Goal: Task Accomplishment & Management: Use online tool/utility

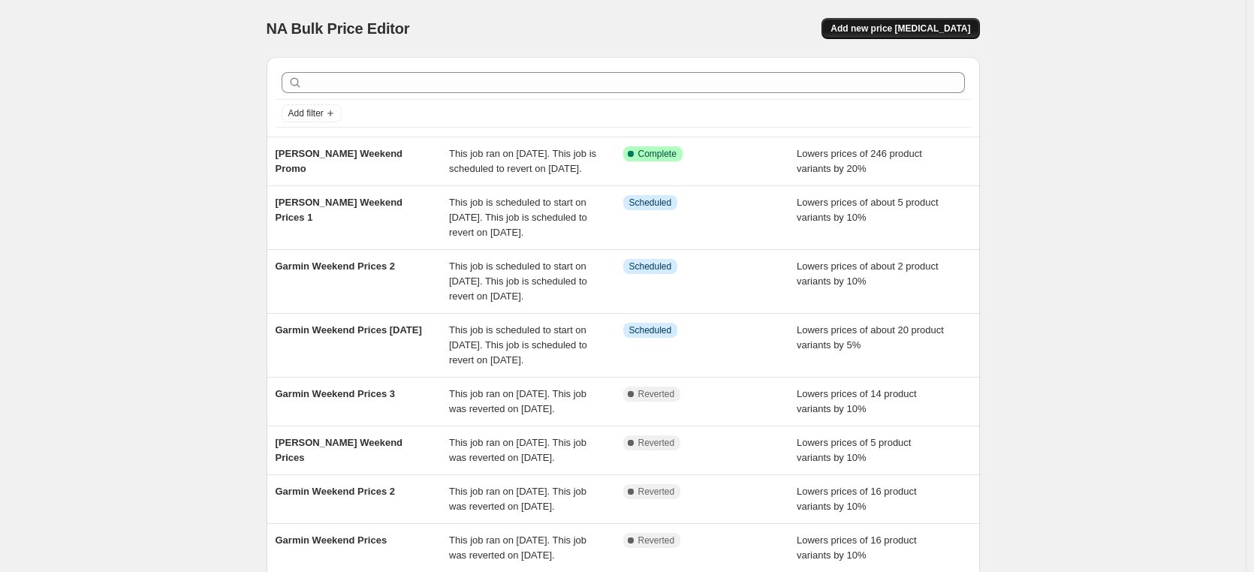
click at [929, 26] on span "Add new price [MEDICAL_DATA]" at bounding box center [900, 29] width 140 height 12
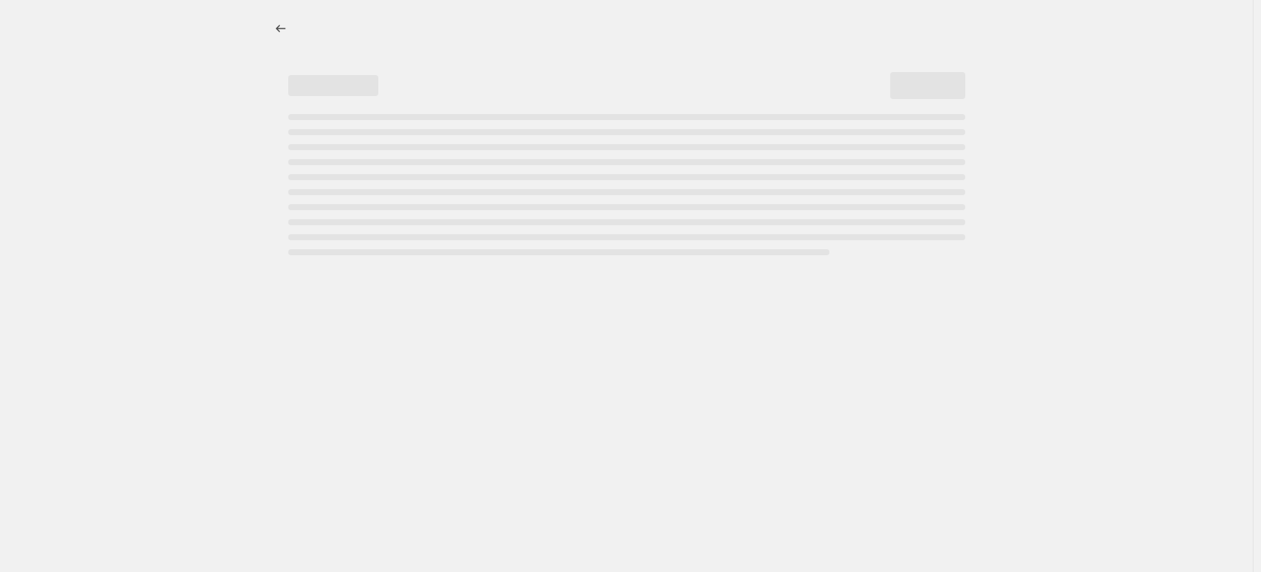
select select "percentage"
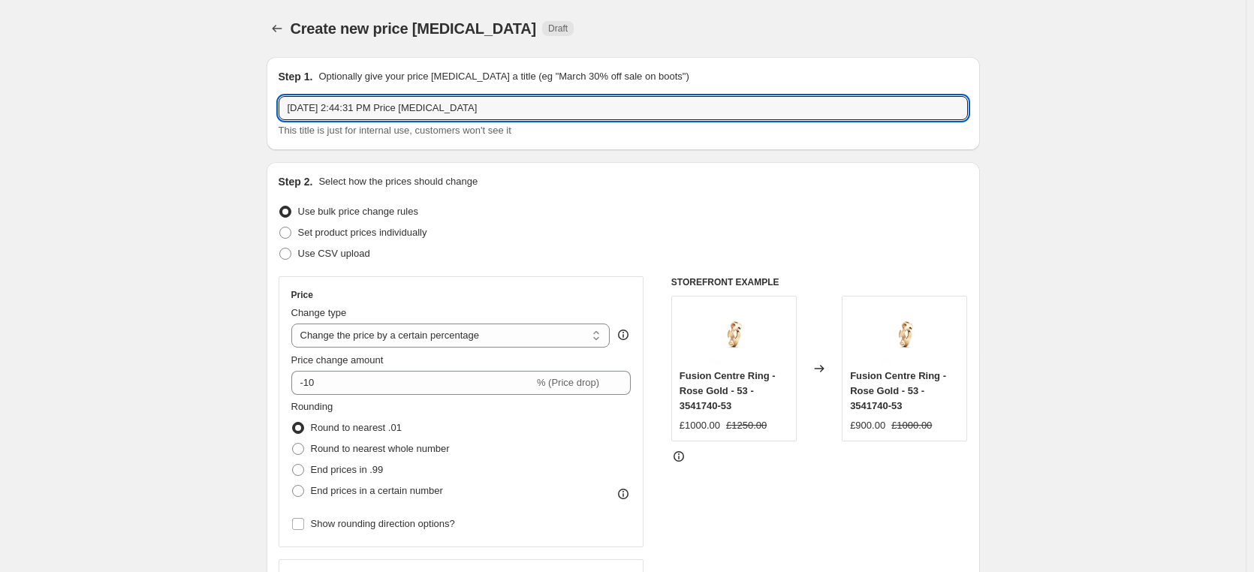
drag, startPoint x: 514, startPoint y: 110, endPoint x: 248, endPoint y: 99, distance: 266.0
type input "Fope Weekend Promo"
click at [297, 449] on span at bounding box center [298, 449] width 12 height 12
click at [293, 444] on input "Round to nearest whole number" at bounding box center [292, 443] width 1 height 1
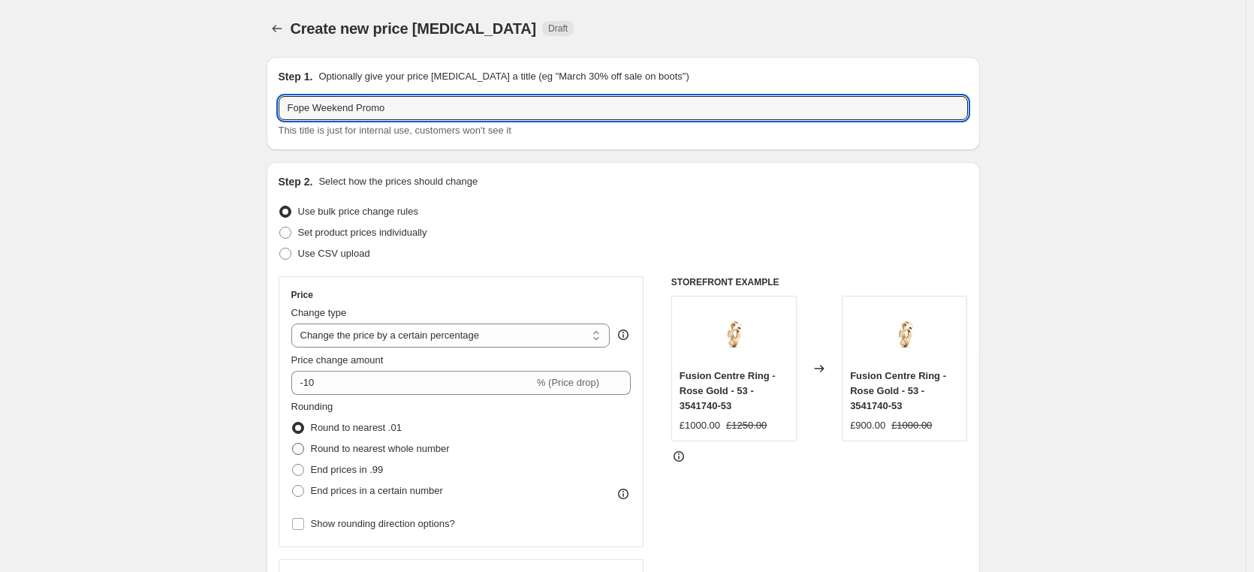
radio input "true"
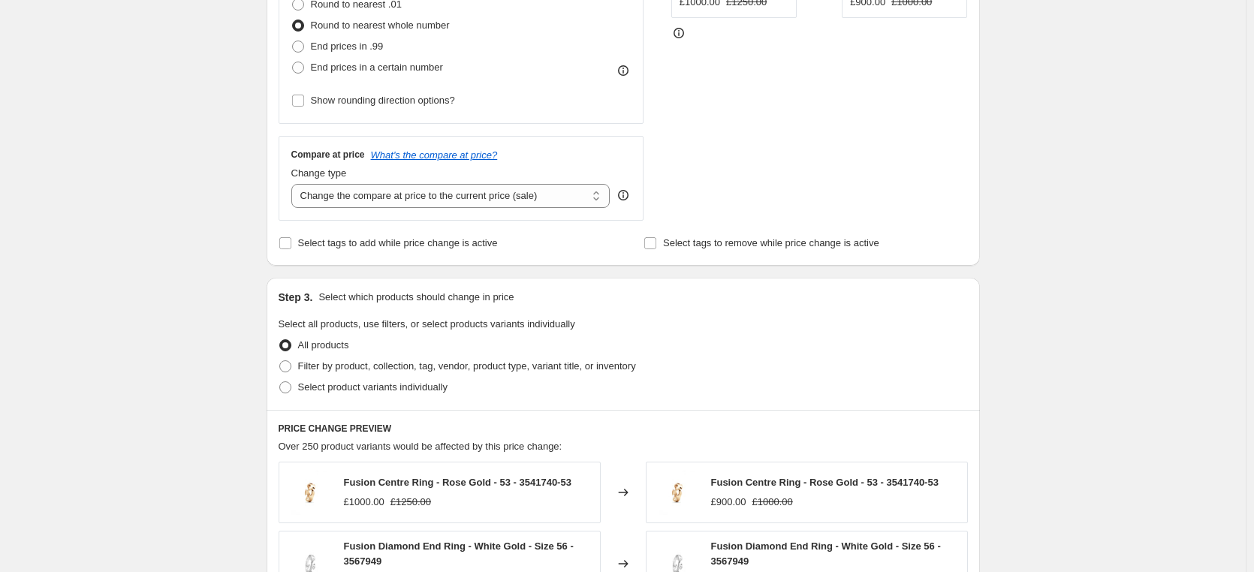
scroll to position [450, 0]
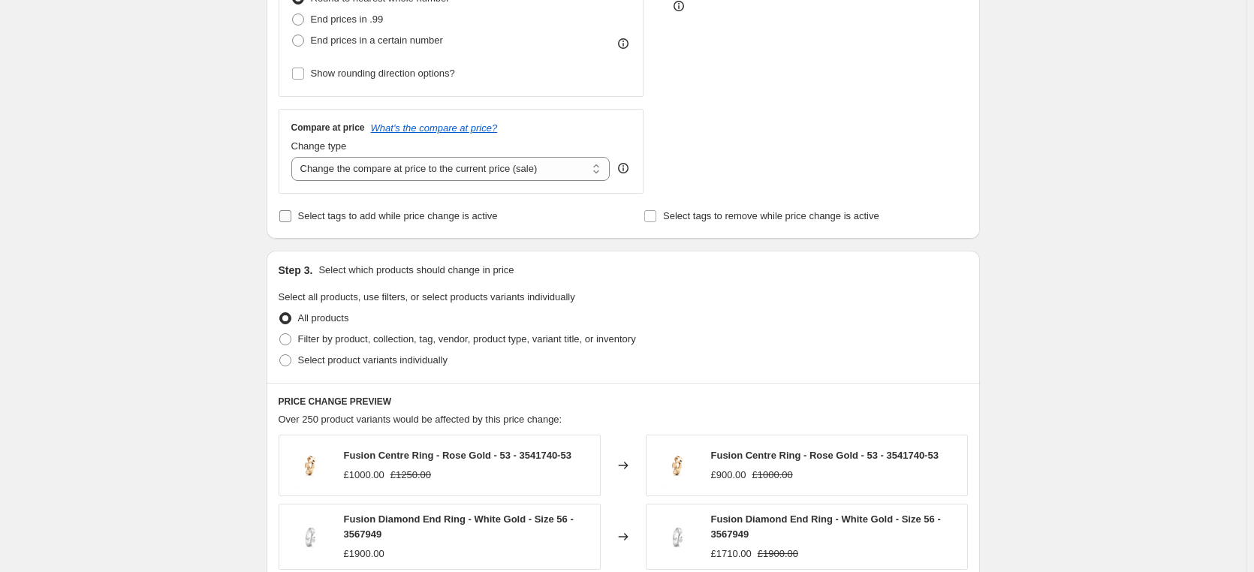
click at [289, 214] on input "Select tags to add while price change is active" at bounding box center [285, 216] width 12 height 12
checkbox input "true"
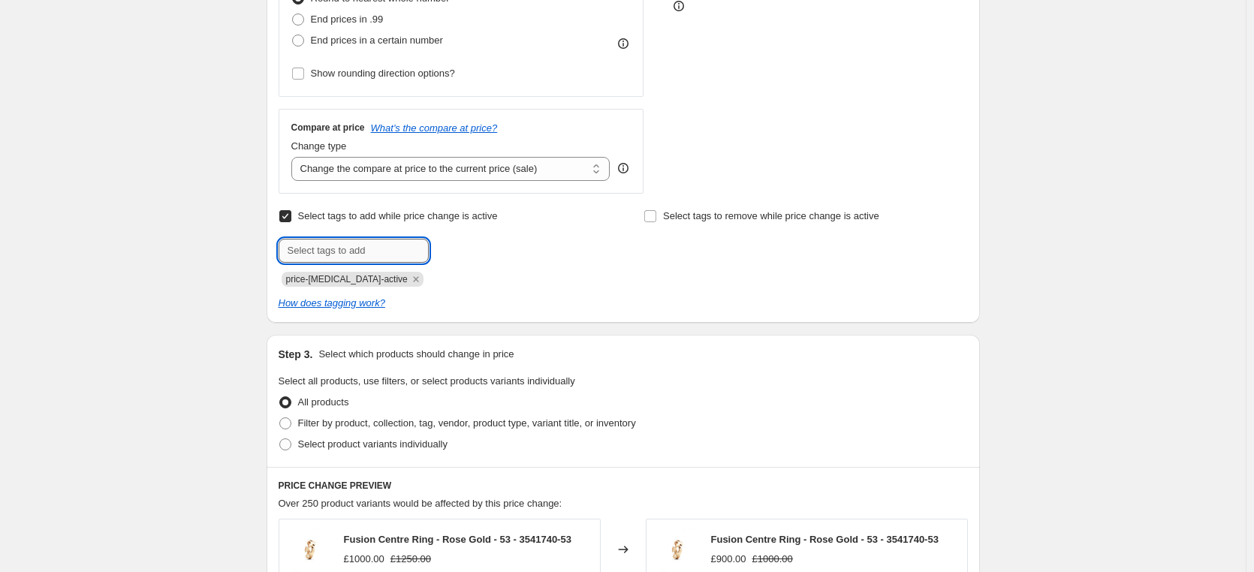
click at [386, 254] on input "text" at bounding box center [354, 251] width 150 height 24
type input "pfs:label-Flash Offer"
click at [486, 249] on span "pfs:label-Fl..." at bounding box center [489, 249] width 56 height 11
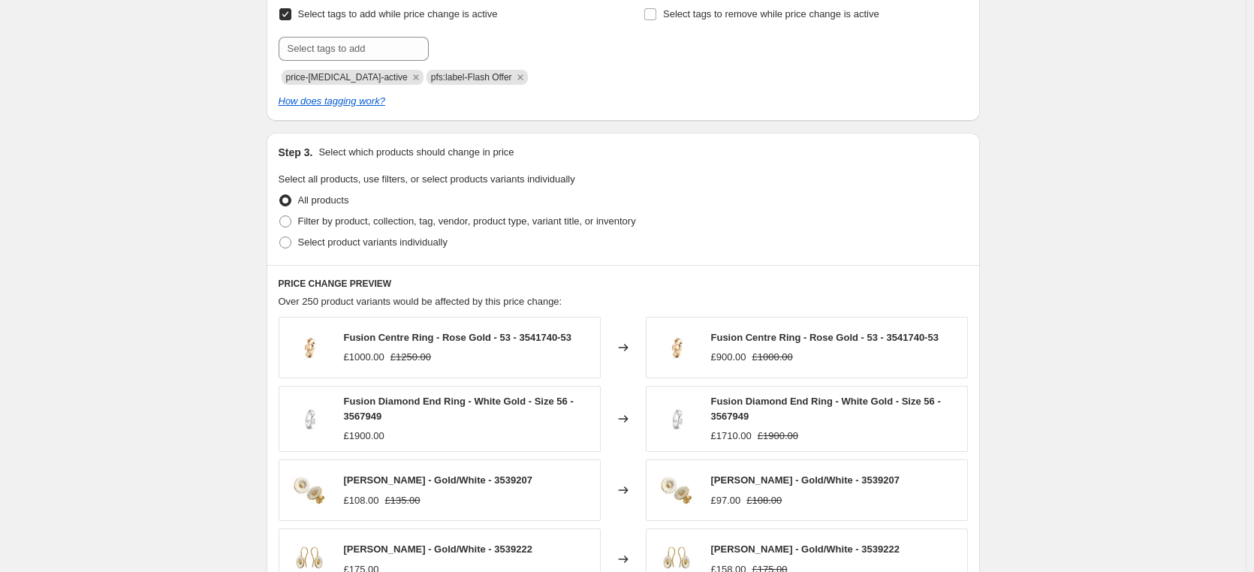
scroll to position [676, 0]
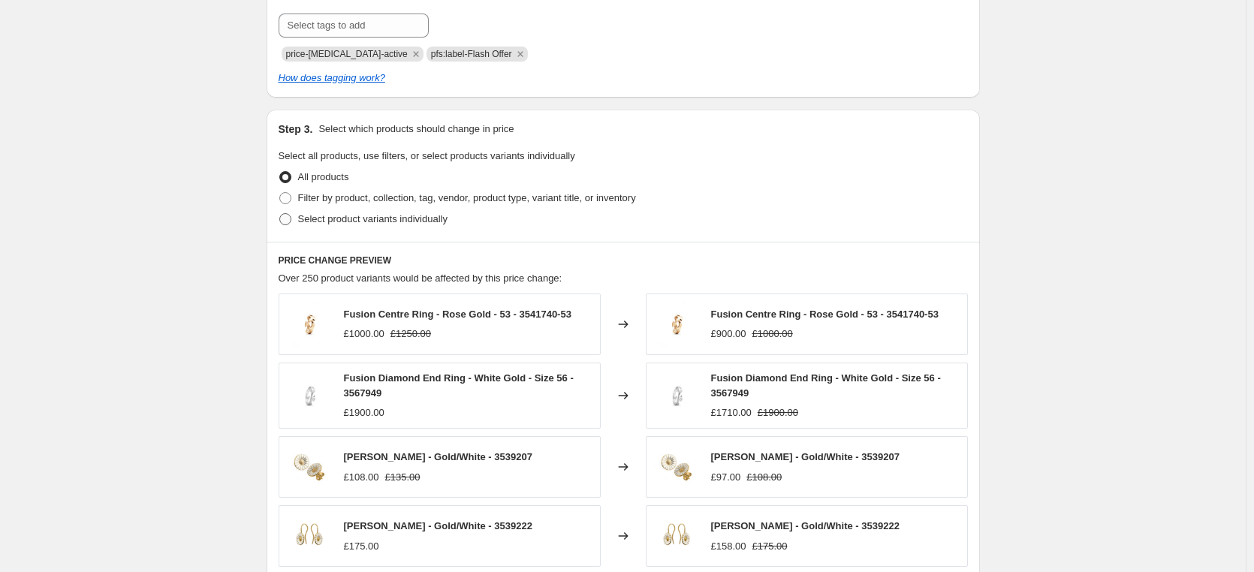
click at [291, 218] on span at bounding box center [285, 219] width 12 height 12
click at [280, 214] on input "Select product variants individually" at bounding box center [279, 213] width 1 height 1
radio input "true"
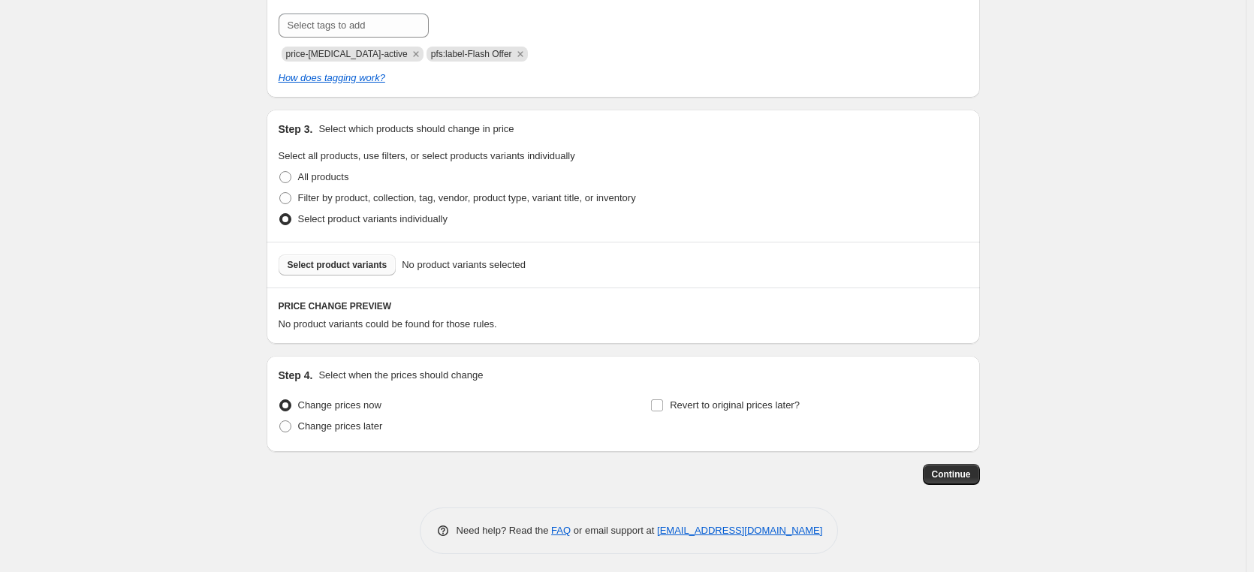
click at [348, 264] on span "Select product variants" at bounding box center [338, 265] width 100 height 12
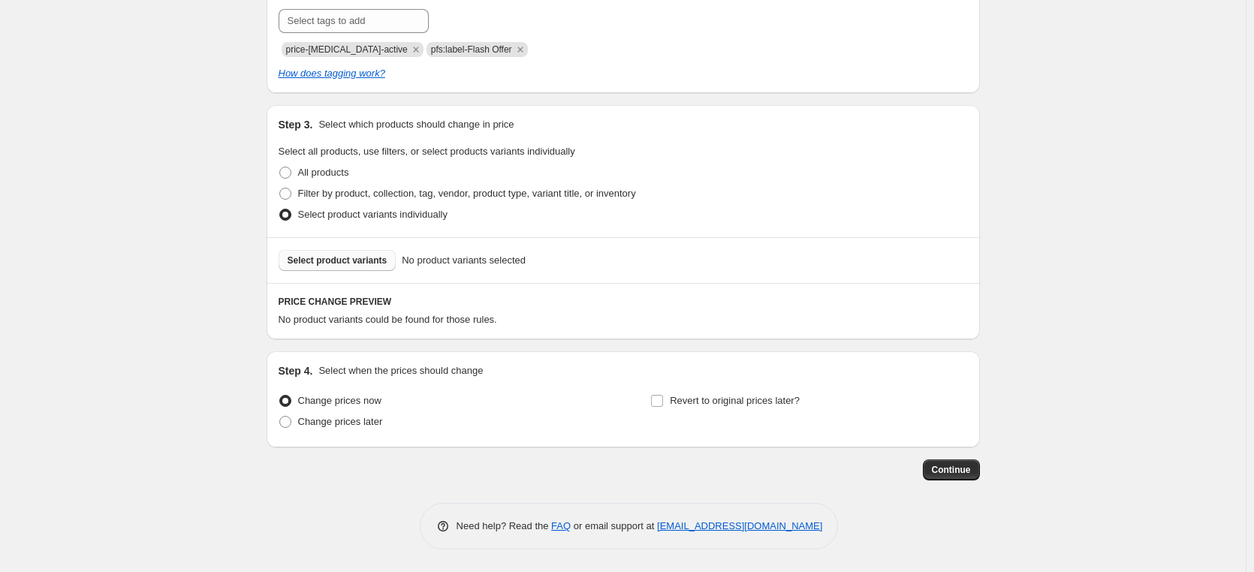
click at [358, 256] on span "Select product variants" at bounding box center [338, 260] width 100 height 12
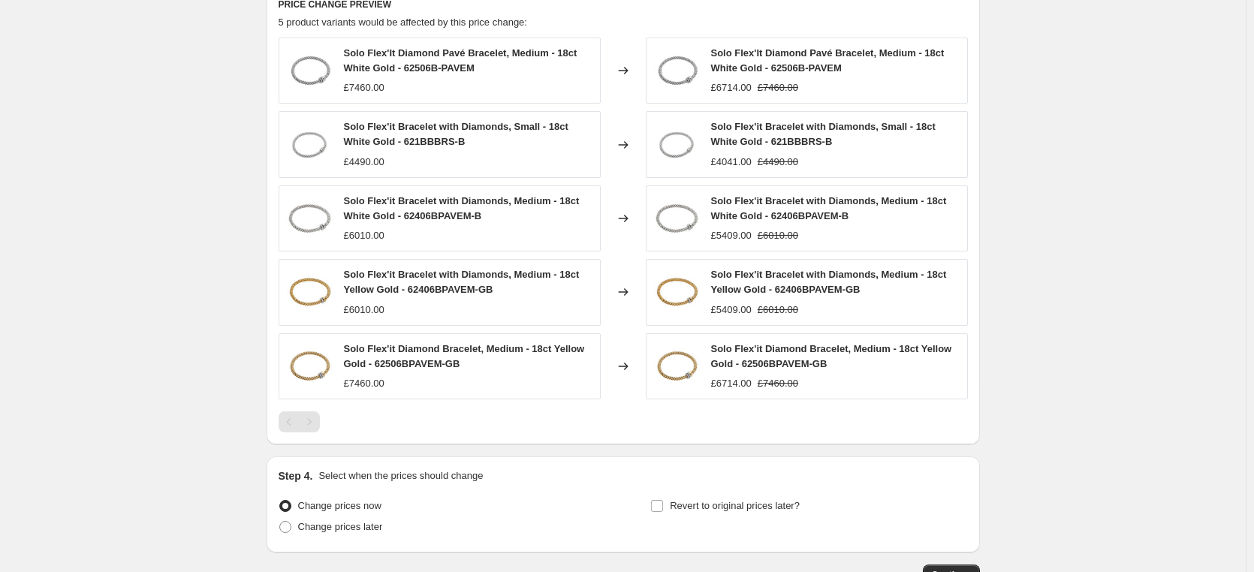
scroll to position [980, 0]
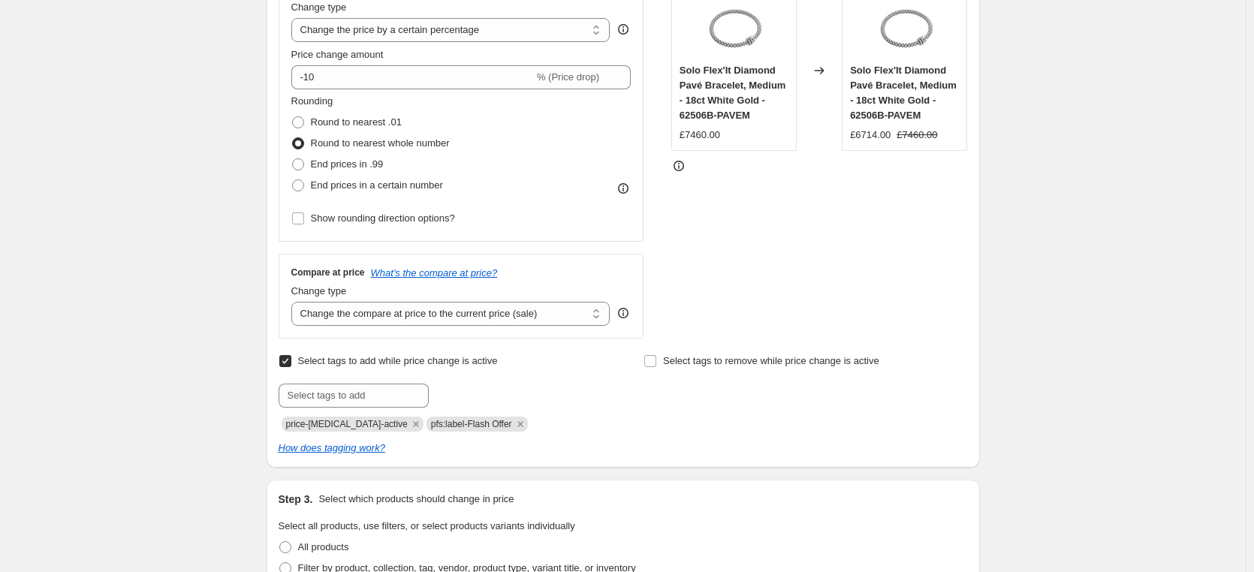
scroll to position [305, 0]
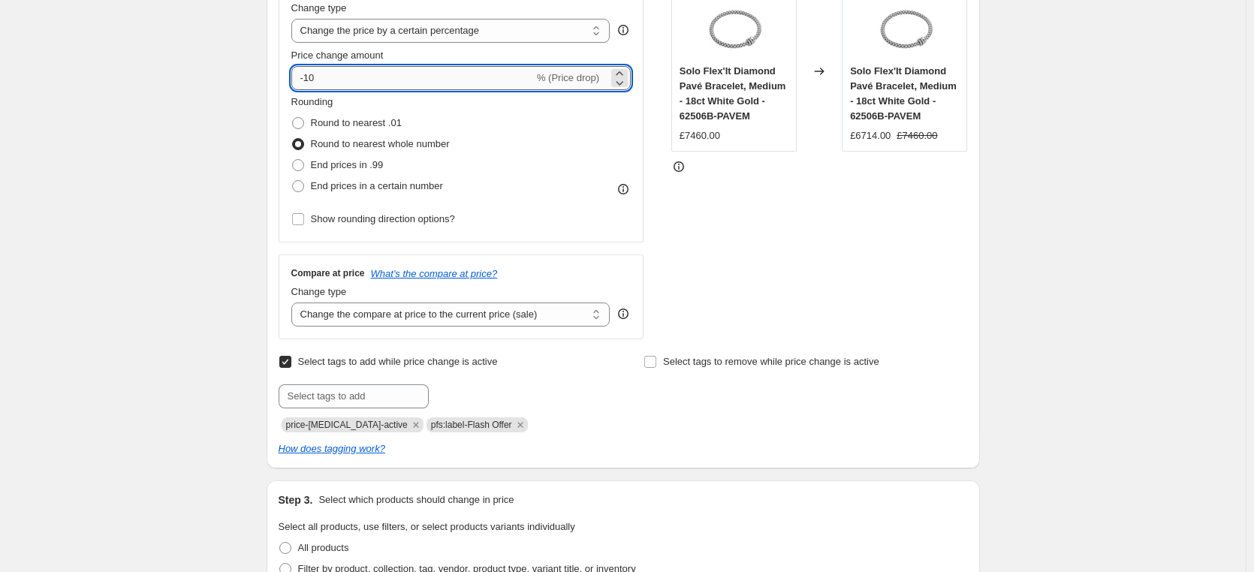
drag, startPoint x: 354, startPoint y: 84, endPoint x: 315, endPoint y: 77, distance: 39.6
click at [315, 77] on input "-10" at bounding box center [412, 78] width 242 height 24
type input "-15"
click at [1069, 203] on div "Create new price [MEDICAL_DATA]. This page is ready Create new price [MEDICAL_D…" at bounding box center [622, 522] width 1245 height 1655
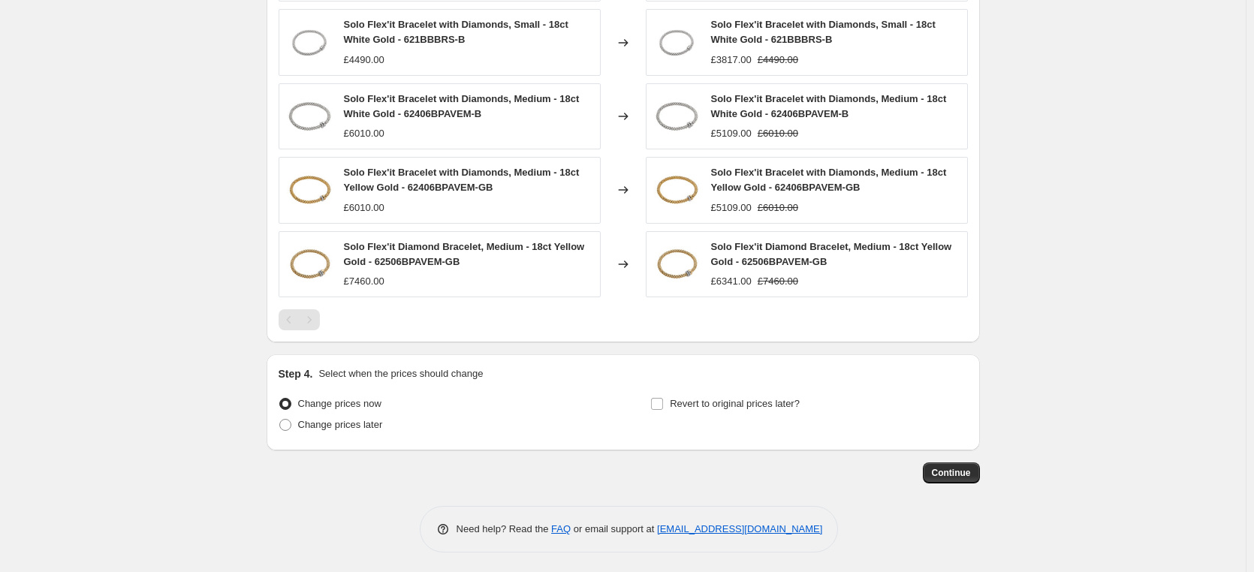
scroll to position [1082, 0]
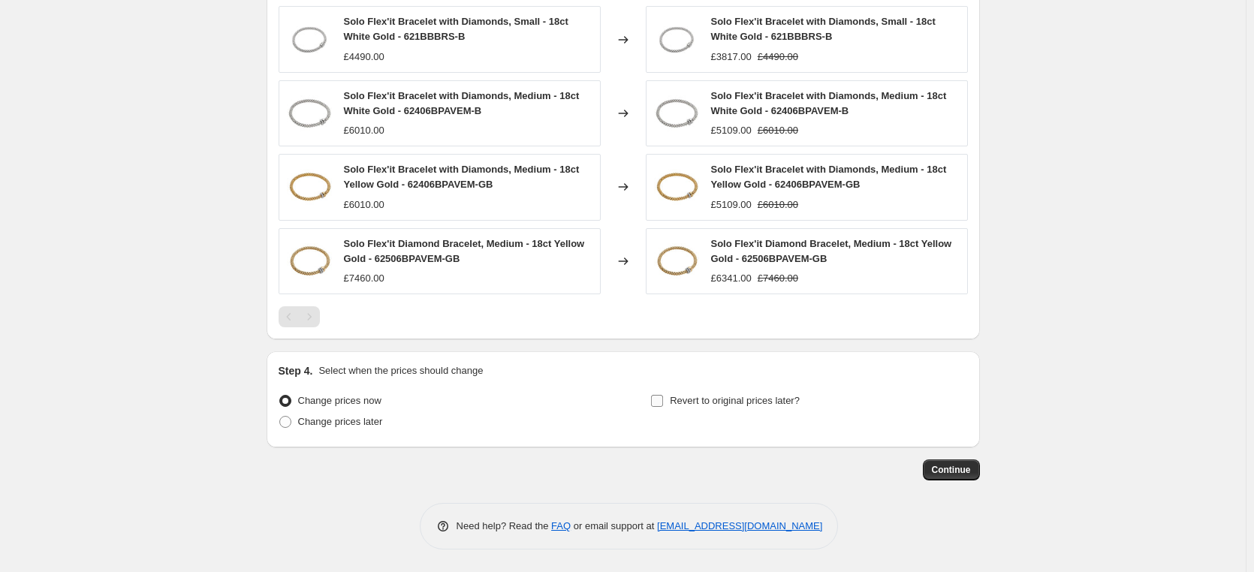
click at [663, 402] on input "Revert to original prices later?" at bounding box center [657, 401] width 12 height 12
checkbox input "true"
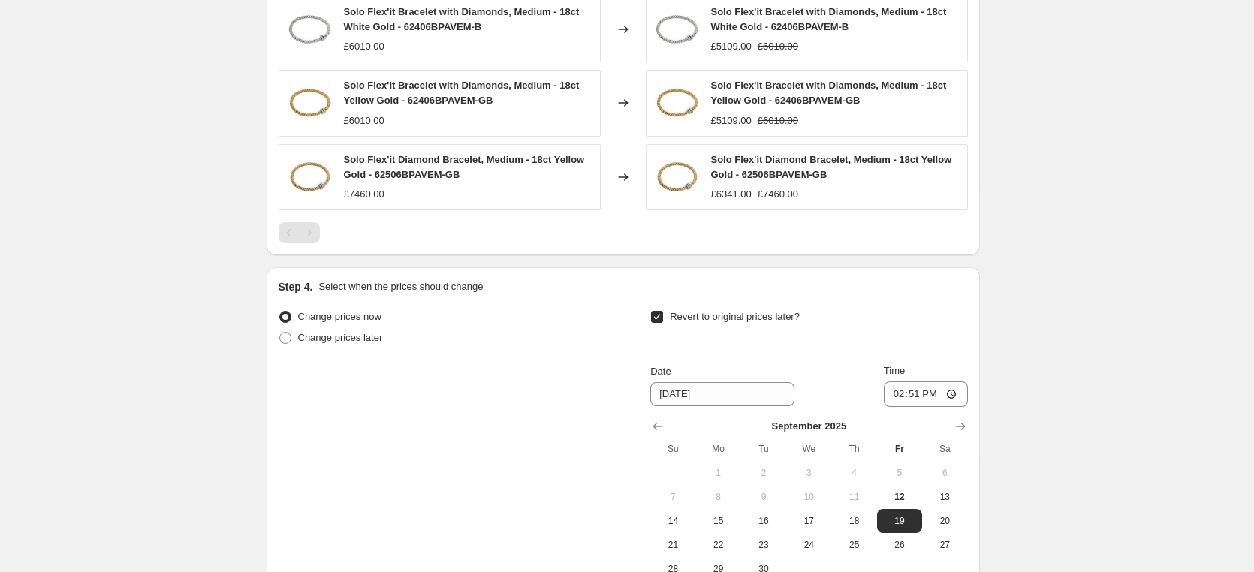
scroll to position [1339, 0]
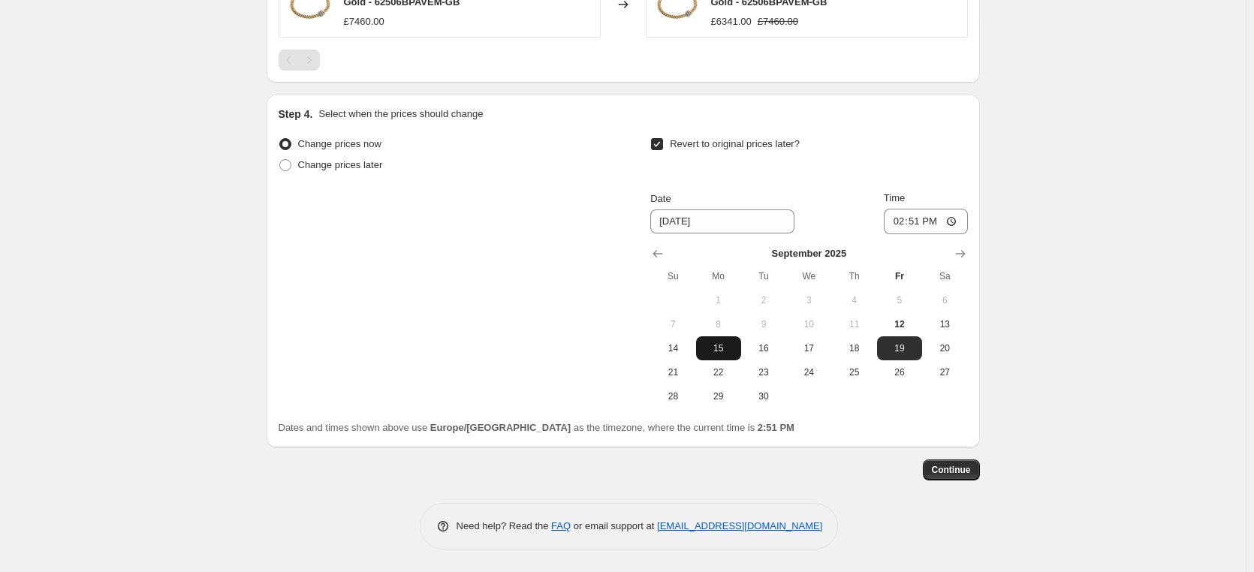
click at [724, 349] on span "15" at bounding box center [718, 348] width 33 height 12
type input "[DATE]"
click at [953, 221] on input "14:51" at bounding box center [926, 222] width 84 height 26
type input "09:28"
click at [961, 468] on span "Continue" at bounding box center [951, 470] width 39 height 12
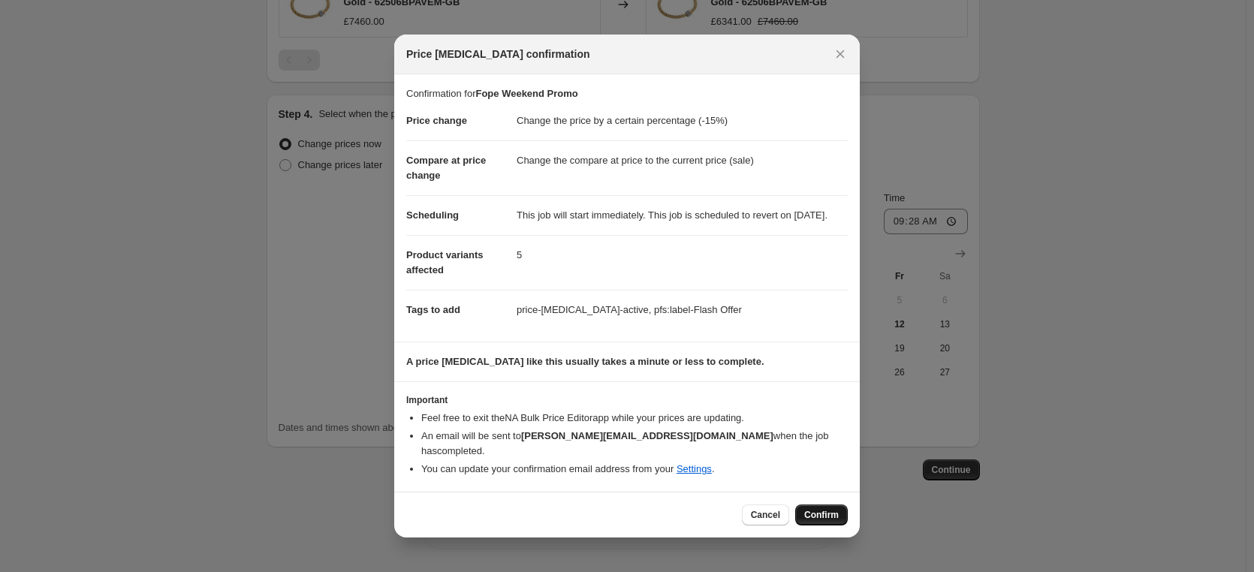
click at [823, 516] on span "Confirm" at bounding box center [821, 515] width 35 height 12
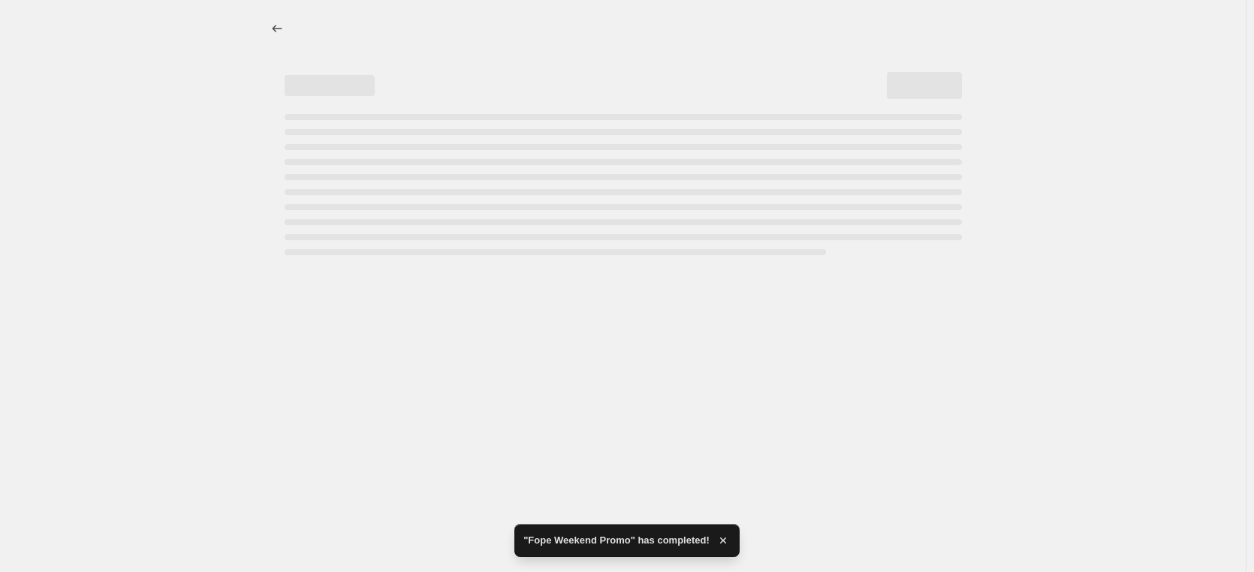
select select "percentage"
